Goal: Task Accomplishment & Management: Manage account settings

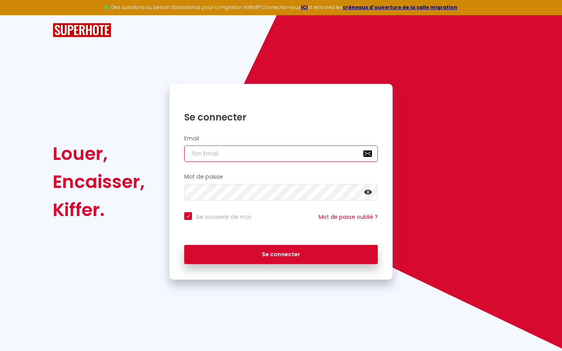
type input "l"
checkbox input "true"
type input "le"
checkbox input "true"
type input "les"
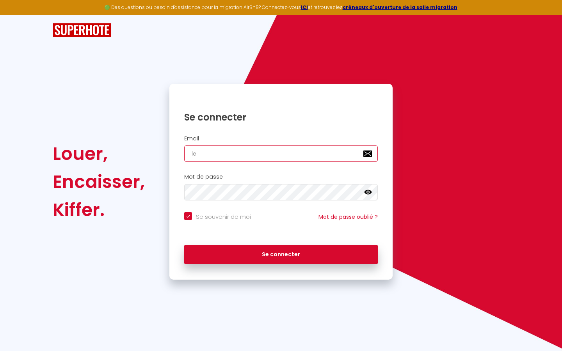
checkbox input "true"
type input "lesp"
checkbox input "true"
type input "lespa"
checkbox input "true"
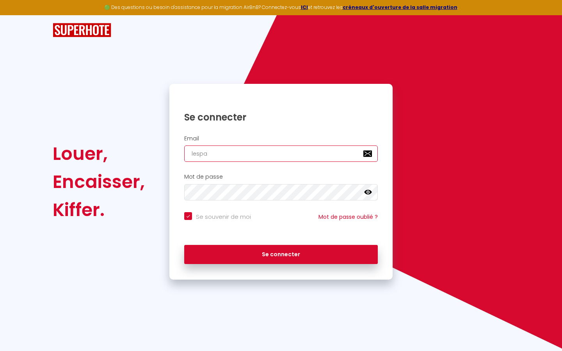
type input "lespac"
checkbox input "true"
type input "lespace"
checkbox input "true"
type input "lespaced"
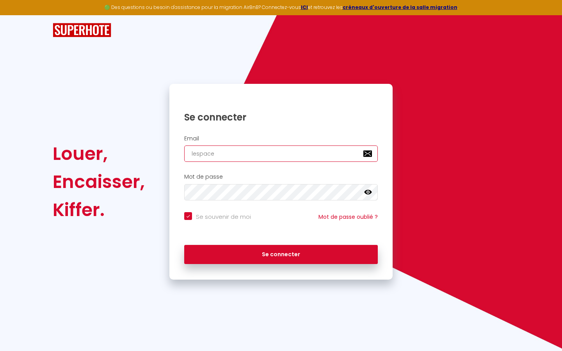
checkbox input "true"
type input "lespacede"
checkbox input "true"
type input "lespacedet"
checkbox input "true"
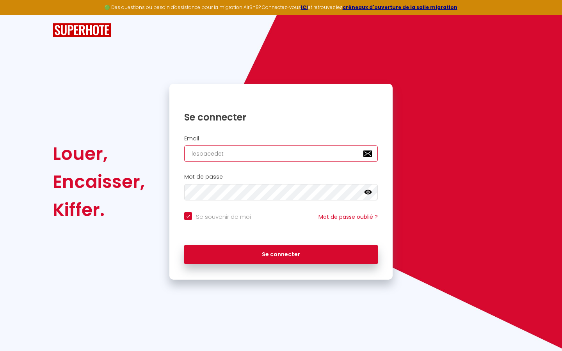
type input "lespacedete"
checkbox input "true"
type input "lespacedeten"
checkbox input "true"
type input "lespacedetent"
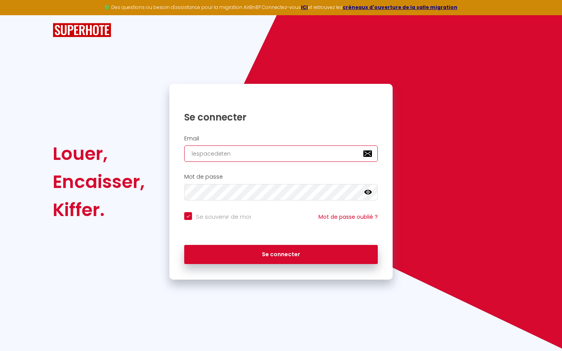
checkbox input "true"
type input "lespacedetente"
checkbox input "true"
type input "lespacedetente@"
checkbox input "true"
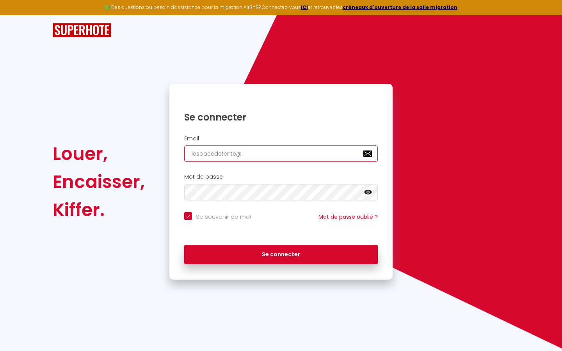
type input "lespacedetente@g"
checkbox input "true"
type input "lespacedetente@gm"
checkbox input "true"
type input "lespacedetente@gma"
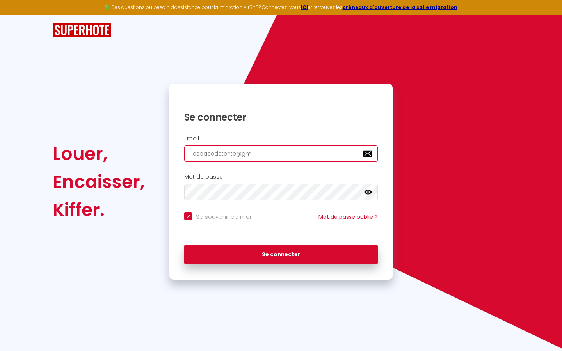
checkbox input "true"
type input "lespacedetente@gmai"
checkbox input "true"
type input "[EMAIL_ADDRESS]"
checkbox input "true"
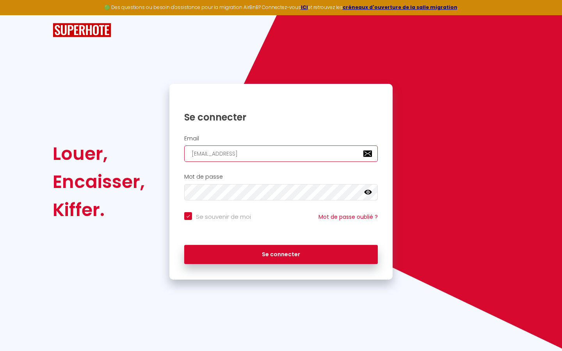
type input "[EMAIL_ADDRESS]."
checkbox input "true"
type input "lespacedetente@gmail.c"
checkbox input "true"
type input "[EMAIL_ADDRESS][DOMAIN_NAME]"
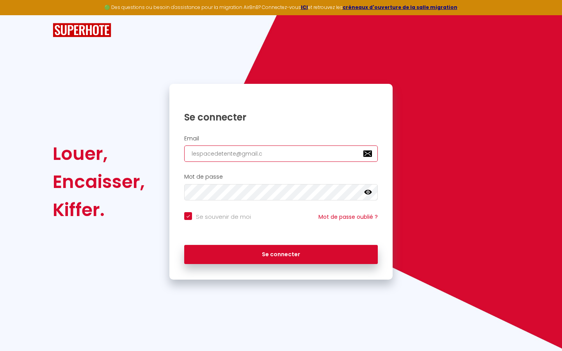
checkbox input "true"
type input "[EMAIL_ADDRESS][DOMAIN_NAME]"
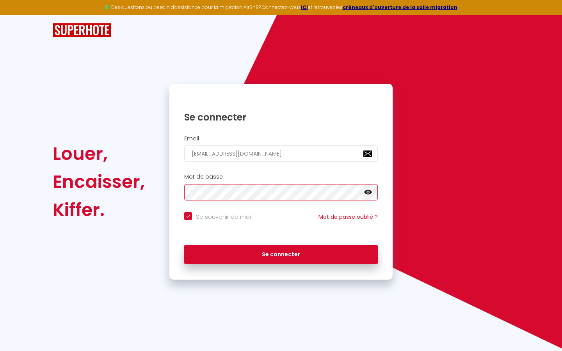
checkbox input "true"
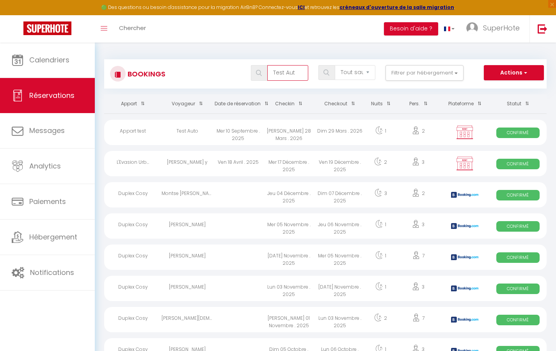
type input "Test Auto"
select select "OK"
select select "KO"
select select "0"
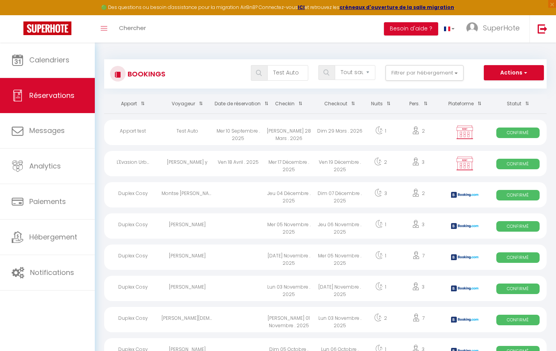
select select "1"
select select
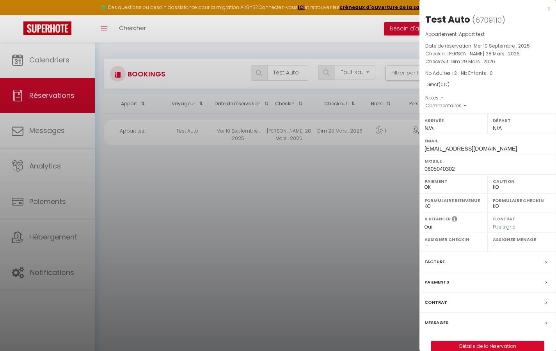
scroll to position [4, 0]
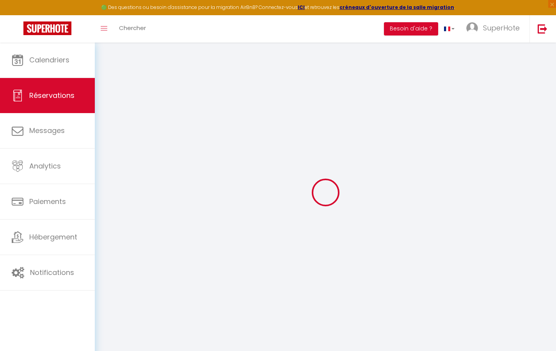
select select
checkbox input "false"
select select
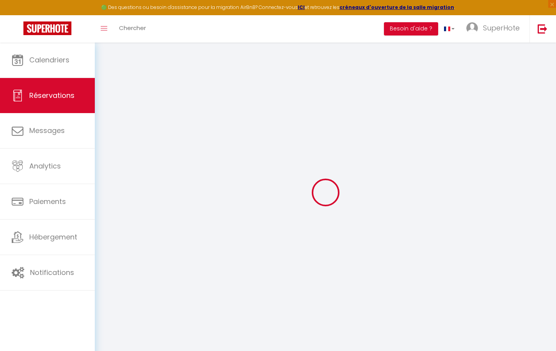
checkbox input "false"
select select
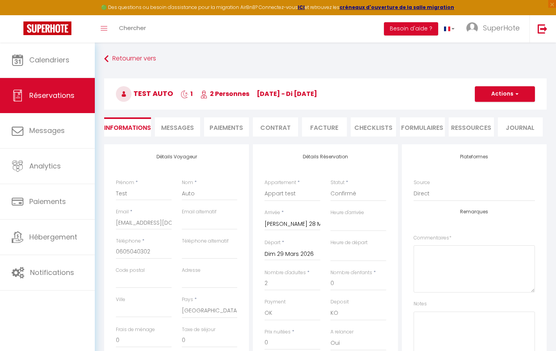
checkbox input "false"
select select
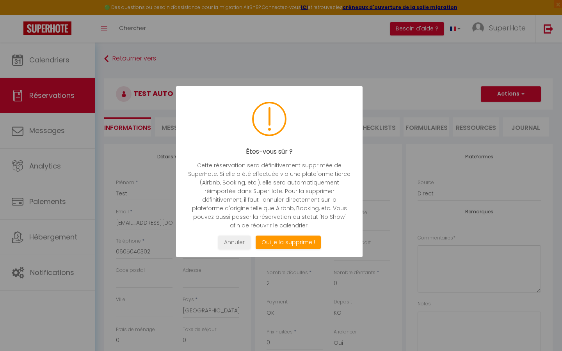
select select "not_cancelled"
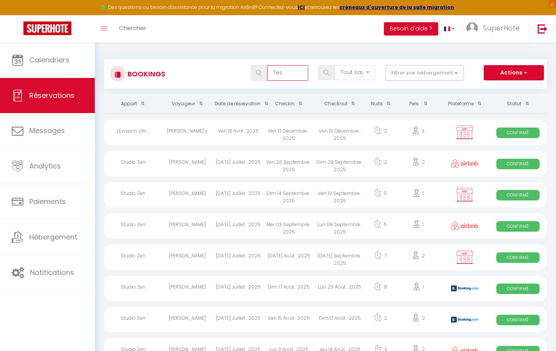
type input "Test Auto"
